Goal: Navigation & Orientation: Find specific page/section

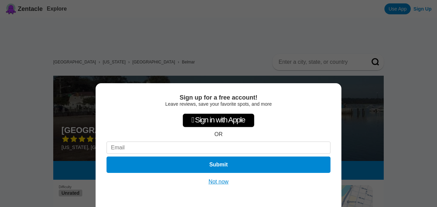
click at [431, 46] on div "Sign up for a free account! Leave reviews, save your favorite spots, and more …" at bounding box center [218, 103] width 437 height 207
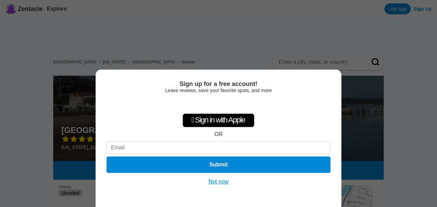
click at [219, 183] on button "Not now" at bounding box center [219, 182] width 24 height 7
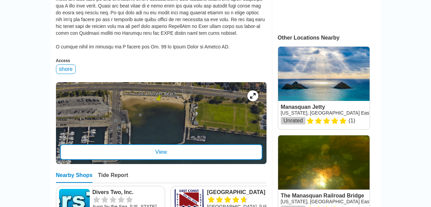
scroll to position [326, 0]
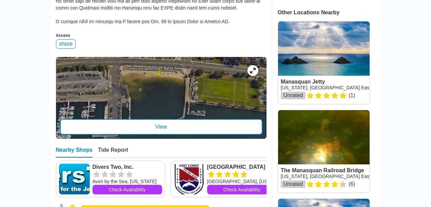
click at [142, 127] on div "View" at bounding box center [161, 127] width 203 height 16
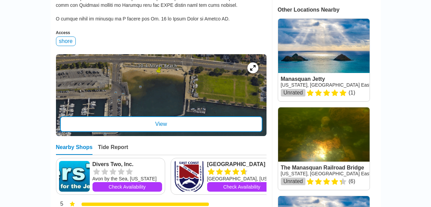
scroll to position [347, 0]
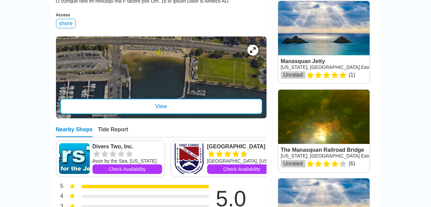
click at [172, 109] on div "View" at bounding box center [161, 107] width 203 height 16
click at [178, 111] on div "View" at bounding box center [161, 107] width 203 height 16
click at [252, 53] on icon at bounding box center [253, 50] width 6 height 6
